Goal: Communication & Community: Answer question/provide support

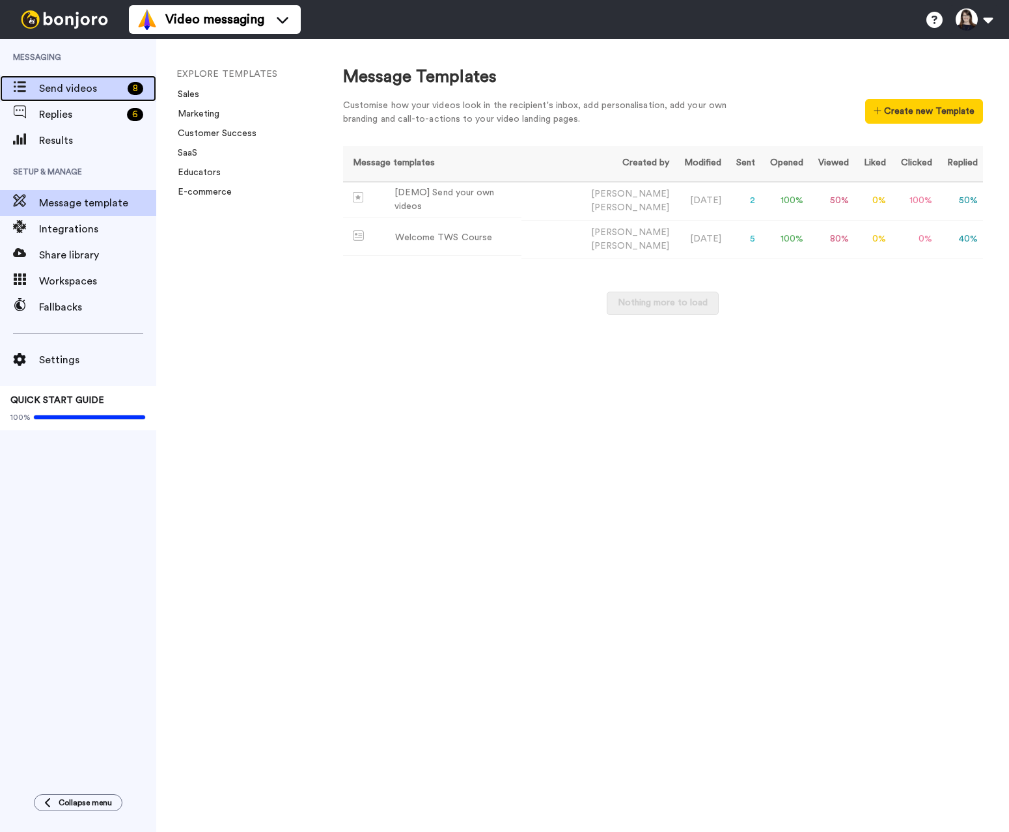
click at [89, 94] on span "Send videos" at bounding box center [80, 89] width 83 height 16
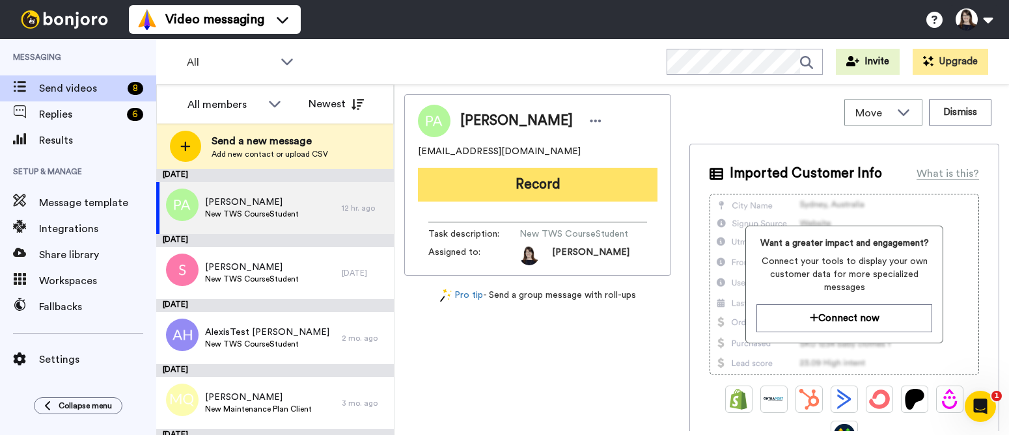
click at [550, 185] on button "Record" at bounding box center [537, 185] width 239 height 34
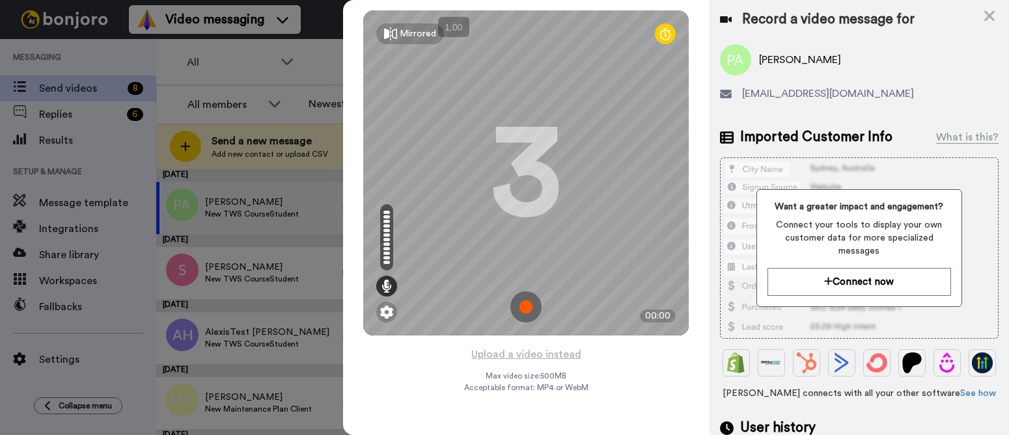
click at [529, 305] on img at bounding box center [525, 307] width 31 height 31
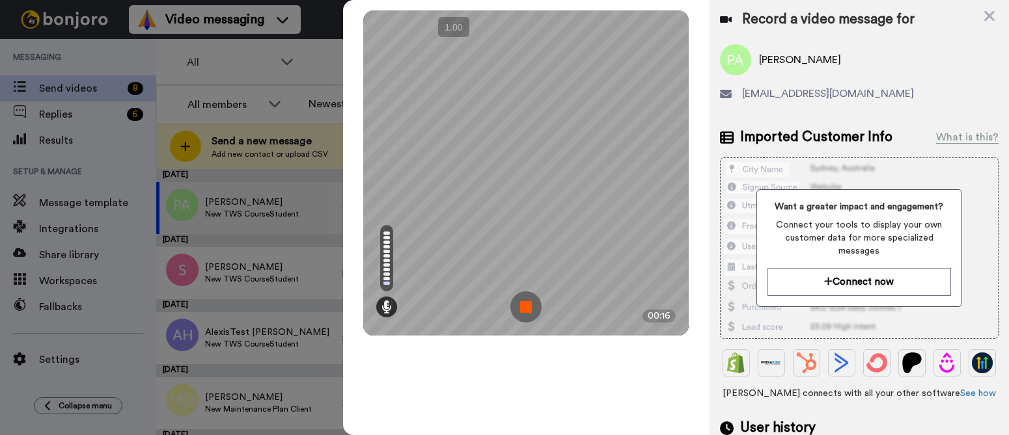
click at [529, 305] on img at bounding box center [525, 307] width 31 height 31
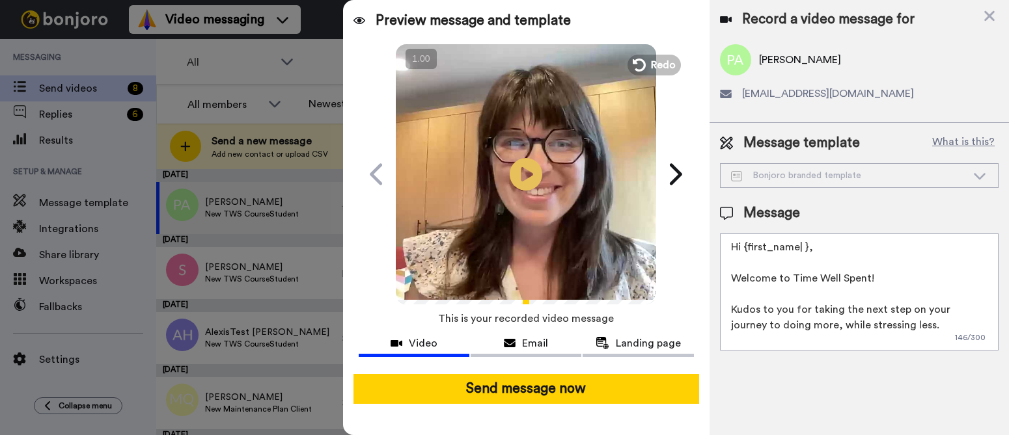
click at [984, 177] on icon at bounding box center [979, 175] width 16 height 13
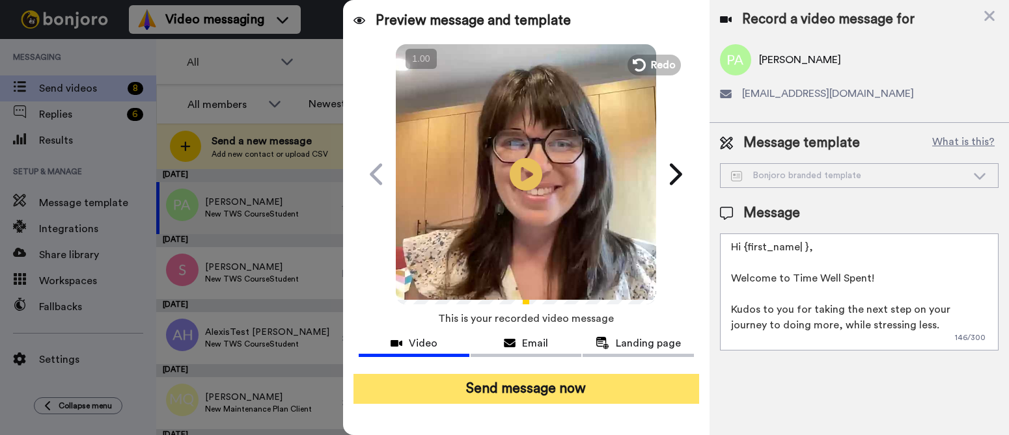
click at [602, 385] on button "Send message now" at bounding box center [526, 389] width 346 height 30
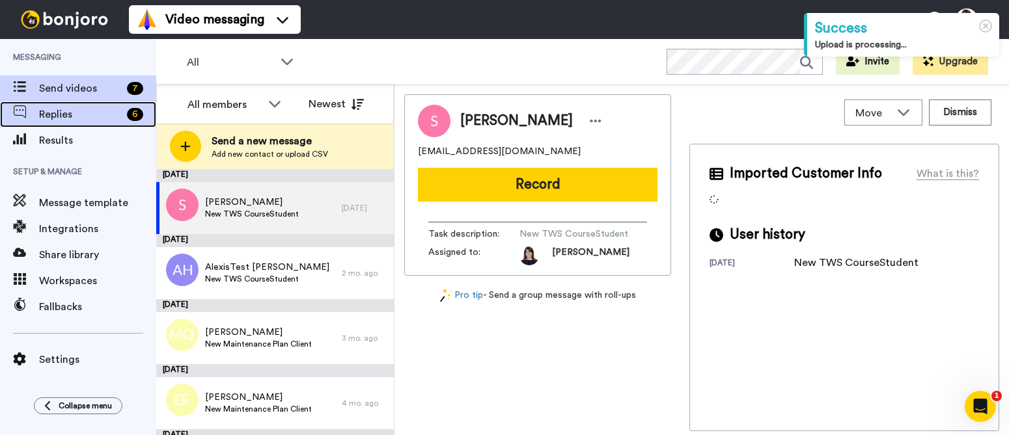
click at [124, 111] on div "6" at bounding box center [139, 114] width 34 height 13
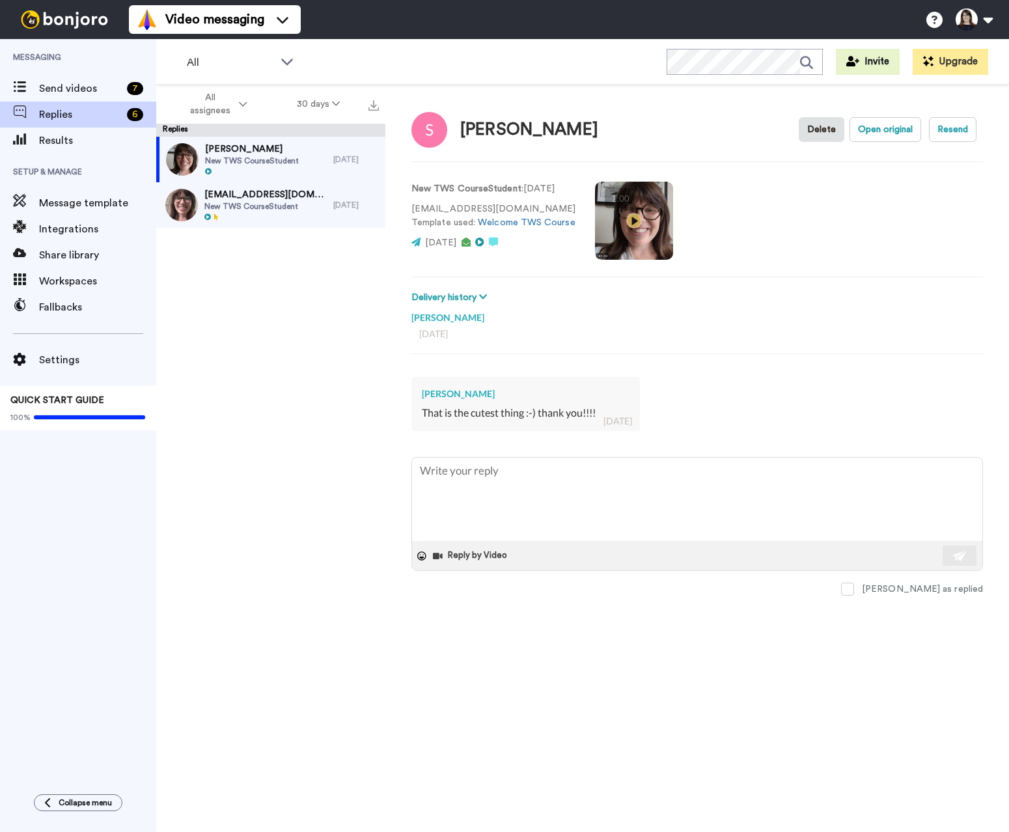
type textarea "x"
